Goal: Task Accomplishment & Management: Manage account settings

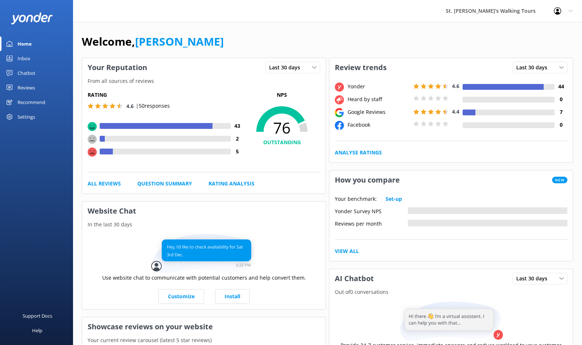
scroll to position [0, 0]
click at [27, 88] on div "Reviews" at bounding box center [27, 87] width 18 height 15
